Goal: Find specific page/section: Find specific page/section

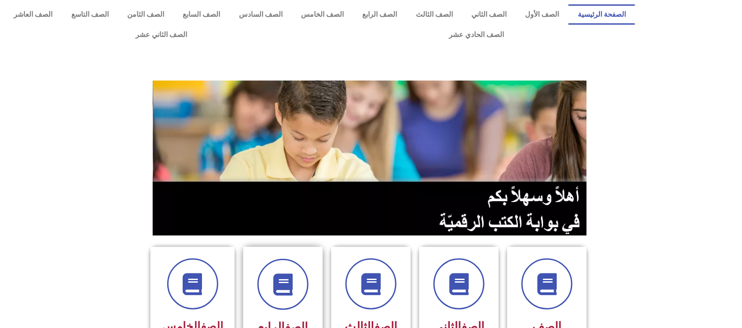
drag, startPoint x: 250, startPoint y: 308, endPoint x: 250, endPoint y: 298, distance: 10.6
click at [250, 303] on div "الصف الرابع" at bounding box center [282, 305] width 79 height 117
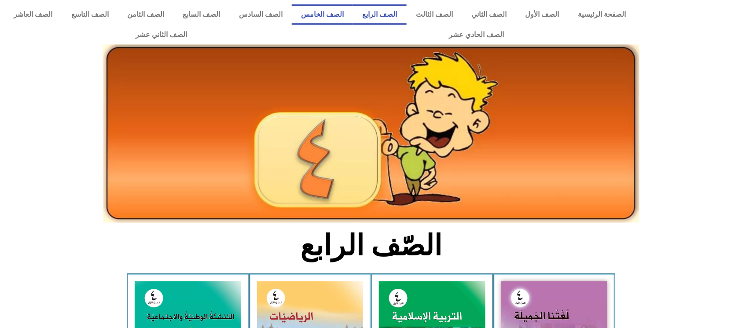
click at [347, 14] on link "الصف الخامس" at bounding box center [322, 14] width 61 height 20
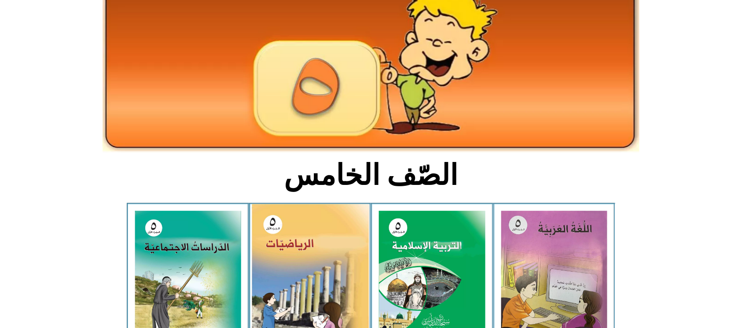
scroll to position [117, 0]
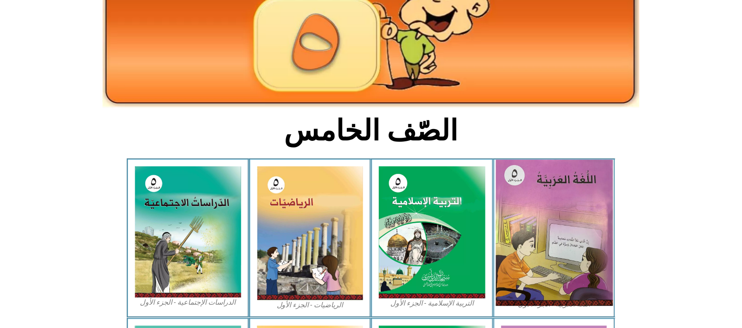
click at [582, 238] on img at bounding box center [553, 233] width 117 height 146
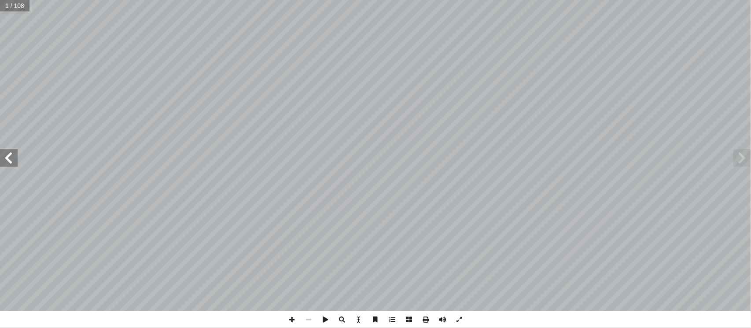
drag, startPoint x: 7, startPoint y: 151, endPoint x: 23, endPoint y: 6, distance: 146.5
click at [23, 6] on input "text" at bounding box center [14, 5] width 29 height 11
type input "**"
click at [5, 157] on span at bounding box center [9, 158] width 18 height 18
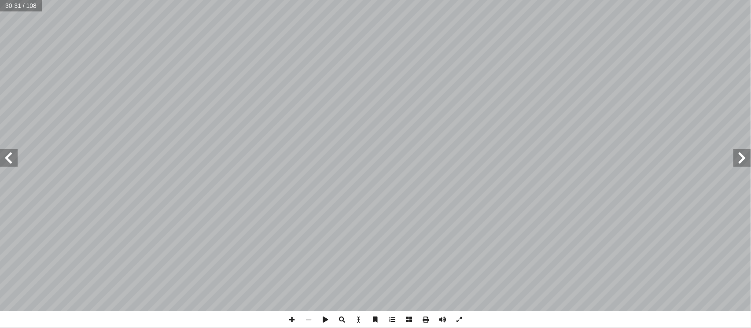
click at [5, 157] on span at bounding box center [9, 158] width 18 height 18
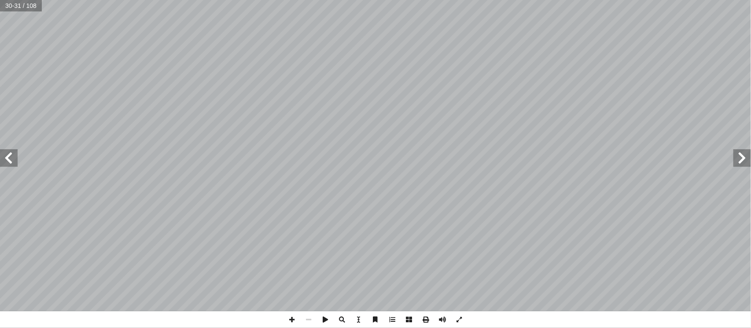
click at [5, 157] on span at bounding box center [9, 158] width 18 height 18
click at [6, 154] on span at bounding box center [9, 158] width 18 height 18
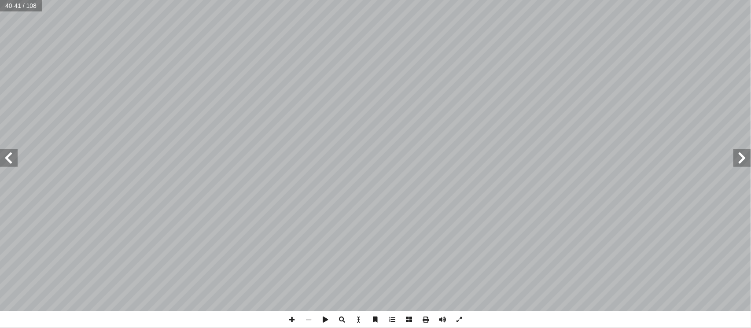
click at [6, 154] on span at bounding box center [9, 158] width 18 height 18
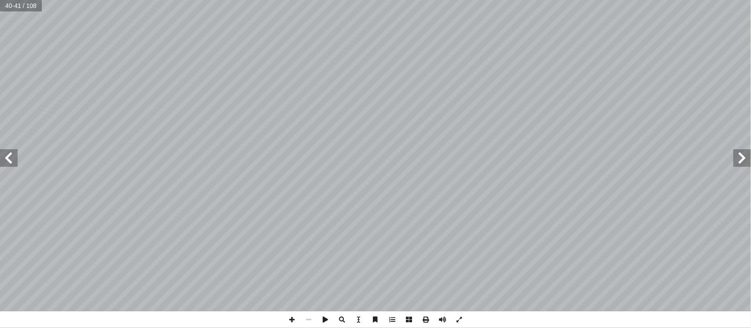
click at [6, 154] on span at bounding box center [9, 158] width 18 height 18
click at [15, 159] on span at bounding box center [9, 158] width 18 height 18
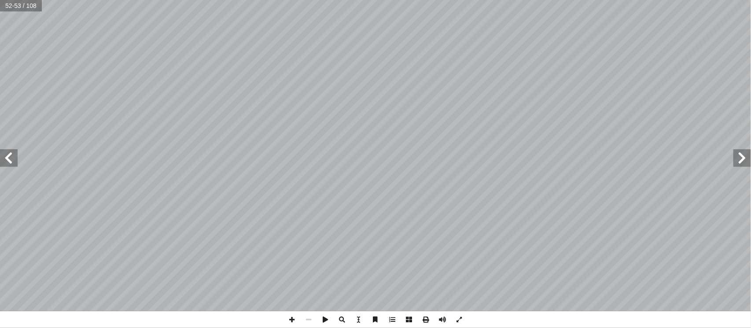
click at [15, 159] on span at bounding box center [9, 158] width 18 height 18
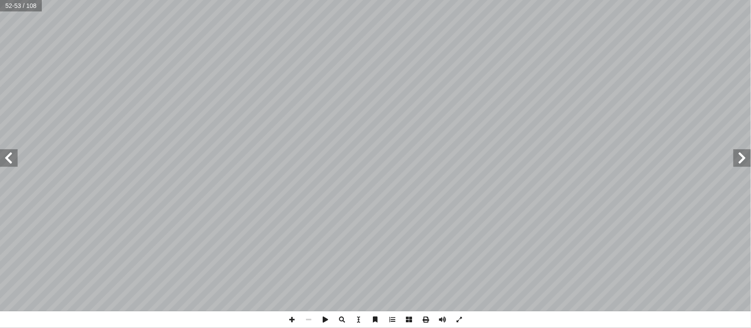
click at [15, 159] on span at bounding box center [9, 158] width 18 height 18
click at [0, 167] on div "4 ٨ : ِ ل ِ ص َّ ت ُ الم ِ مير َّ الض َ ت ْ ح َ ت ً � ّ ط َ خ ُ ع َ ض َ ن َ ، و…" at bounding box center [375, 155] width 751 height 311
click at [3, 165] on span at bounding box center [9, 158] width 18 height 18
click at [10, 161] on span at bounding box center [9, 158] width 18 height 18
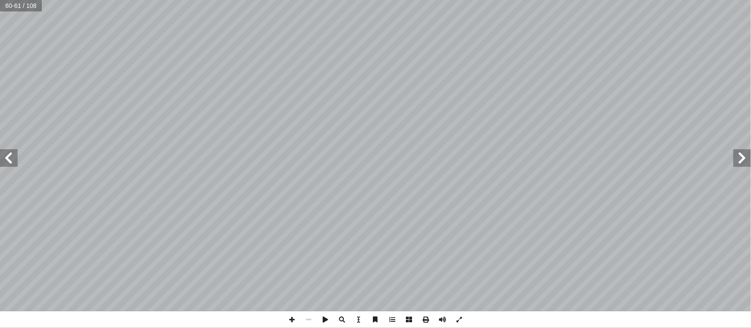
click at [10, 161] on span at bounding box center [9, 158] width 18 height 18
click at [11, 161] on span at bounding box center [9, 158] width 18 height 18
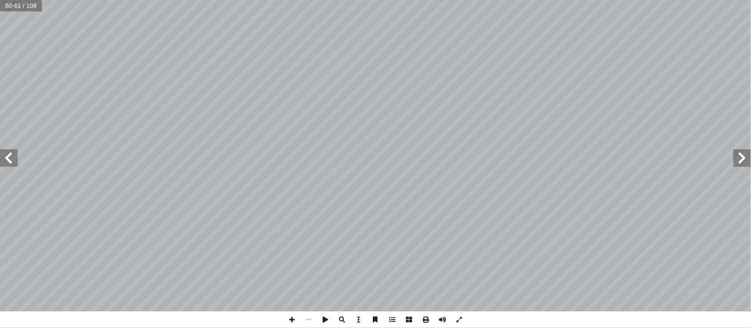
click at [23, 161] on div "56 - ً � ث ِ ل � ث . ٍ قير َ ، ف ٍ طيء َ ، ب ُ ن َ ز ْ ح َ ، ي ِ ة َ ق ِّ ي َّ …" at bounding box center [375, 155] width 751 height 311
drag, startPoint x: 11, startPoint y: 161, endPoint x: 296, endPoint y: 342, distance: 337.5
click at [296, 80] on html "الصفحة الرئيسية الصف الأول الصف الثاني الصف الثالث الصف الرابع الصف الخامس الصف…" at bounding box center [375, 40] width 751 height 80
click at [750, 80] on html "الصفحة الرئيسية الصف الأول الصف الثاني الصف الثالث الصف الرابع الصف الخامس الصف…" at bounding box center [375, 40] width 751 height 80
click at [734, 157] on span at bounding box center [742, 158] width 18 height 18
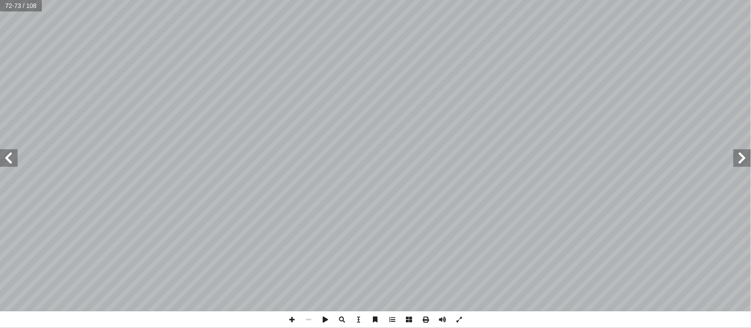
click at [734, 157] on span at bounding box center [742, 158] width 18 height 18
click at [734, 155] on span at bounding box center [742, 158] width 18 height 18
click at [741, 162] on span at bounding box center [742, 158] width 18 height 18
click at [741, 158] on span at bounding box center [742, 158] width 18 height 18
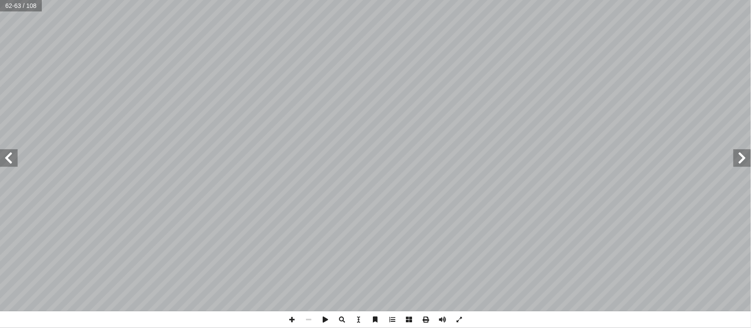
click at [741, 149] on span at bounding box center [742, 158] width 18 height 18
click at [750, 162] on span at bounding box center [742, 158] width 18 height 18
click at [11, 160] on span at bounding box center [9, 158] width 18 height 18
click at [290, 324] on span at bounding box center [291, 319] width 17 height 17
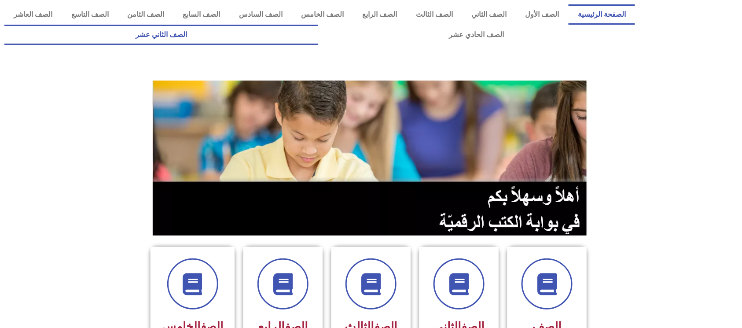
click at [318, 44] on link "الصف الثاني عشر" at bounding box center [161, 35] width 314 height 20
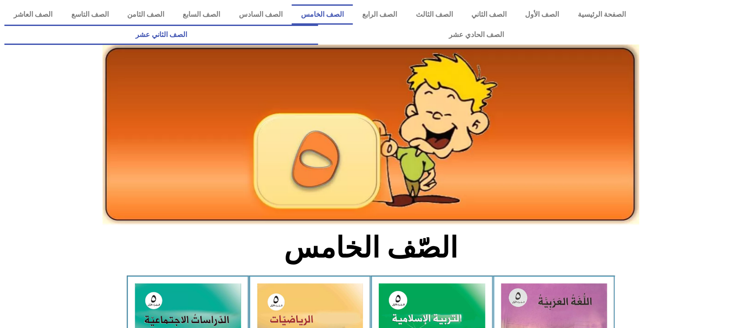
click at [318, 44] on link "الصف الثاني عشر" at bounding box center [161, 35] width 314 height 20
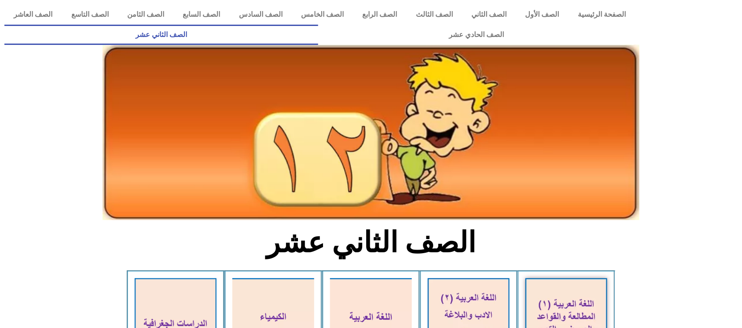
click at [318, 44] on link "الصف الثاني عشر" at bounding box center [161, 35] width 314 height 20
